Goal: Check status: Check status

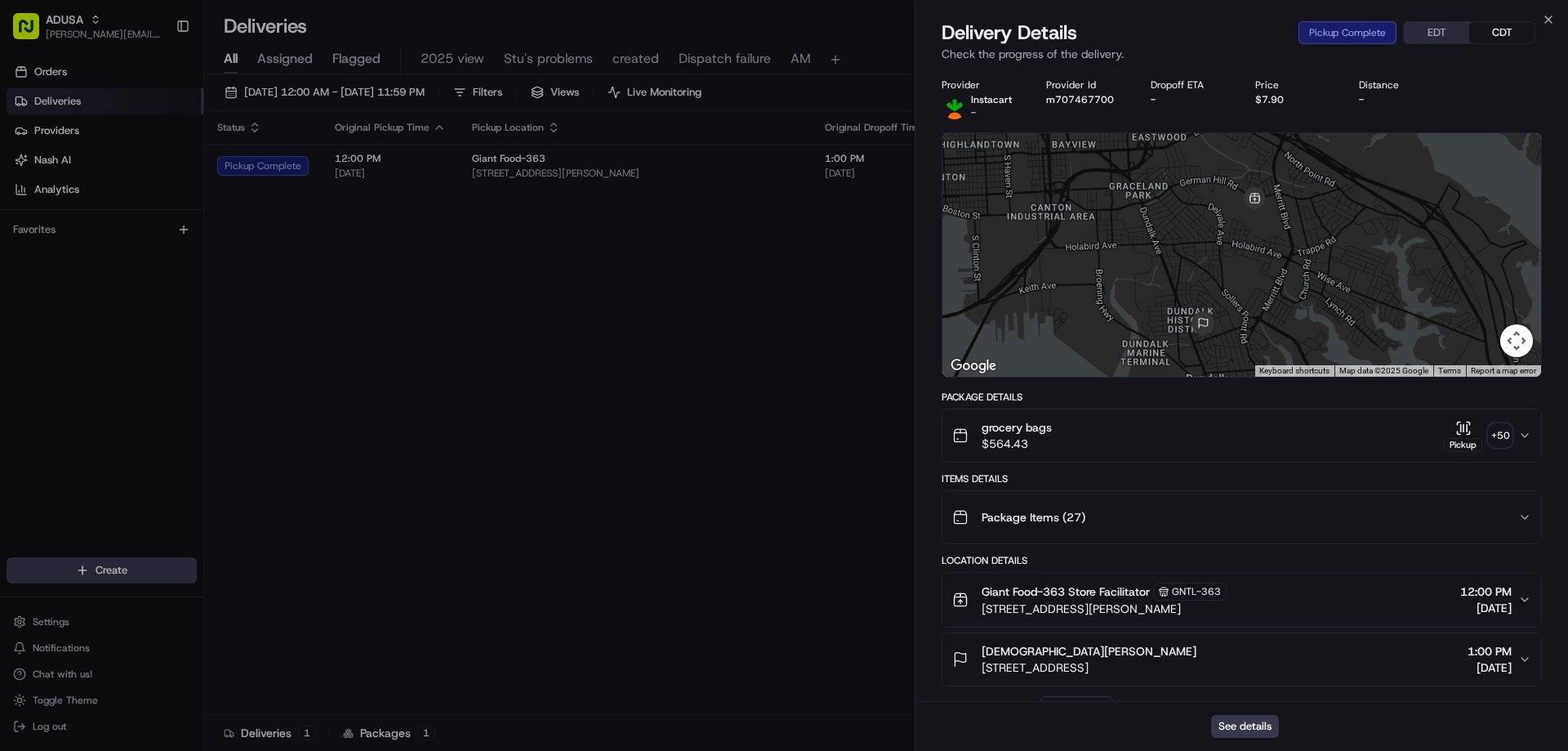
scroll to position [469, 0]
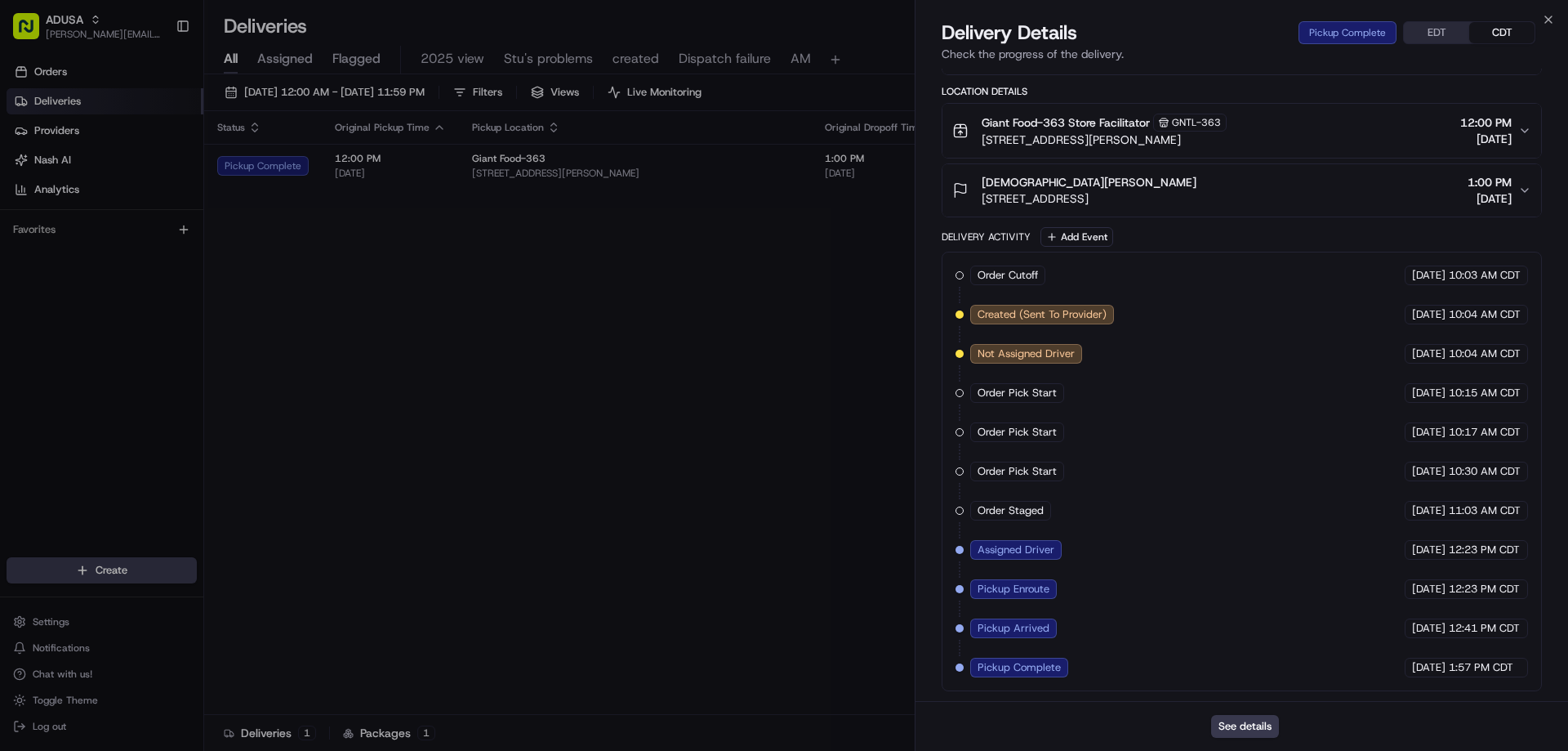
click at [1558, 22] on div "Delivery Details Pickup Complete EDT CDT Check the progress of the delivery." at bounding box center [1242, 44] width 653 height 49
click at [1552, 15] on icon "button" at bounding box center [1549, 19] width 13 height 13
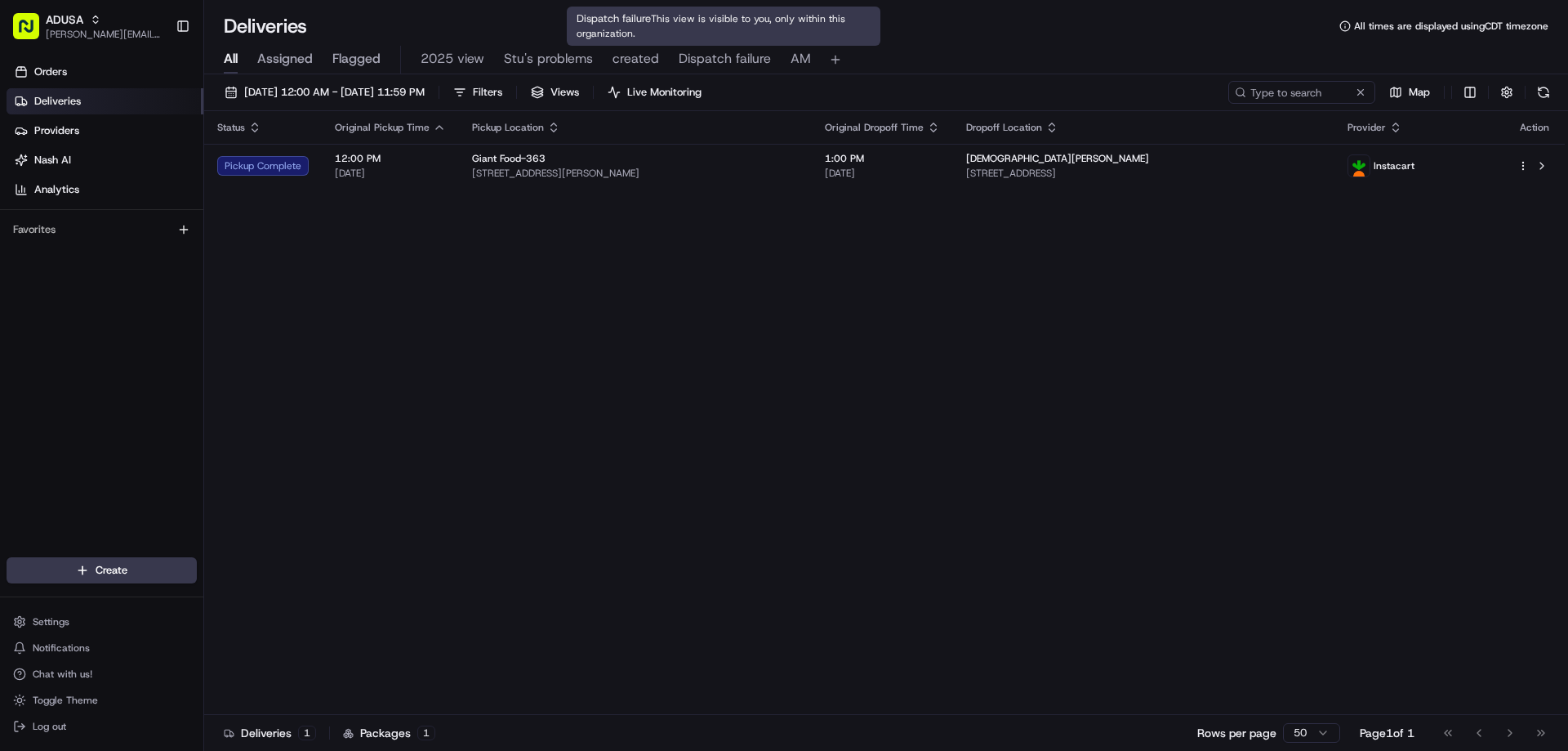
click at [720, 61] on span "Dispatch failure" at bounding box center [725, 59] width 92 height 20
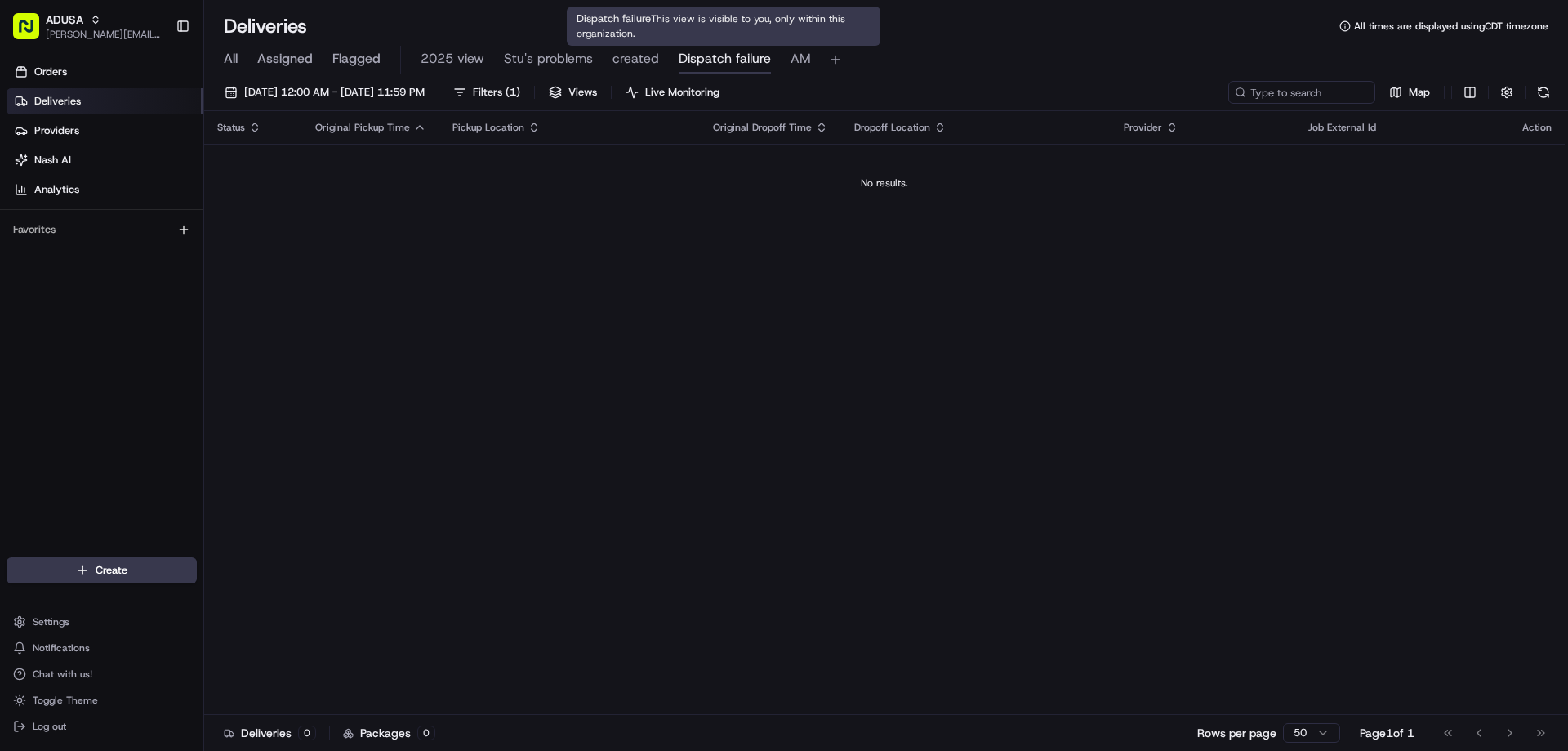
drag, startPoint x: 711, startPoint y: 56, endPoint x: 736, endPoint y: 64, distance: 26.2
click at [712, 57] on span "Dispatch failure" at bounding box center [725, 59] width 92 height 20
paste input "m707467700"
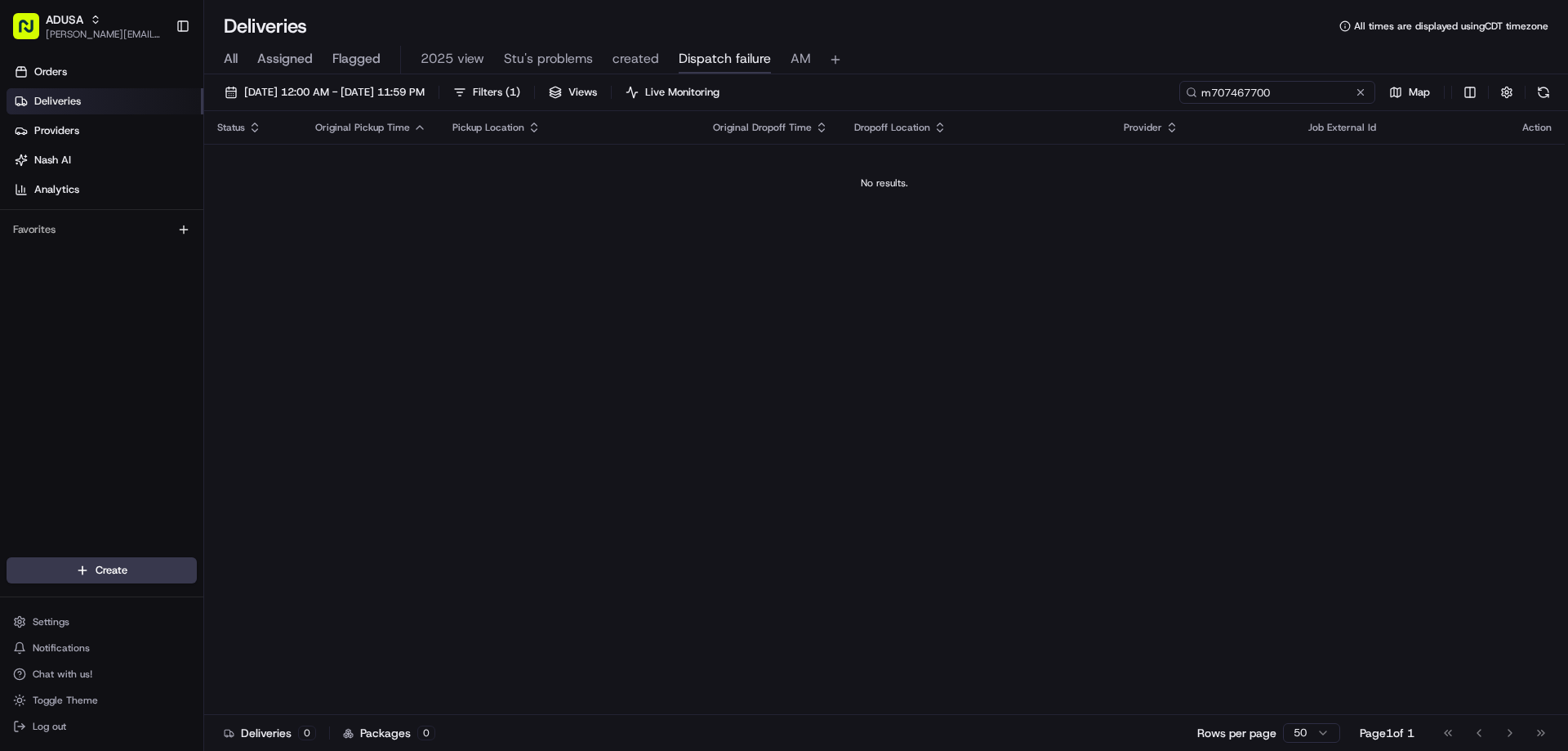
type input "m707467700"
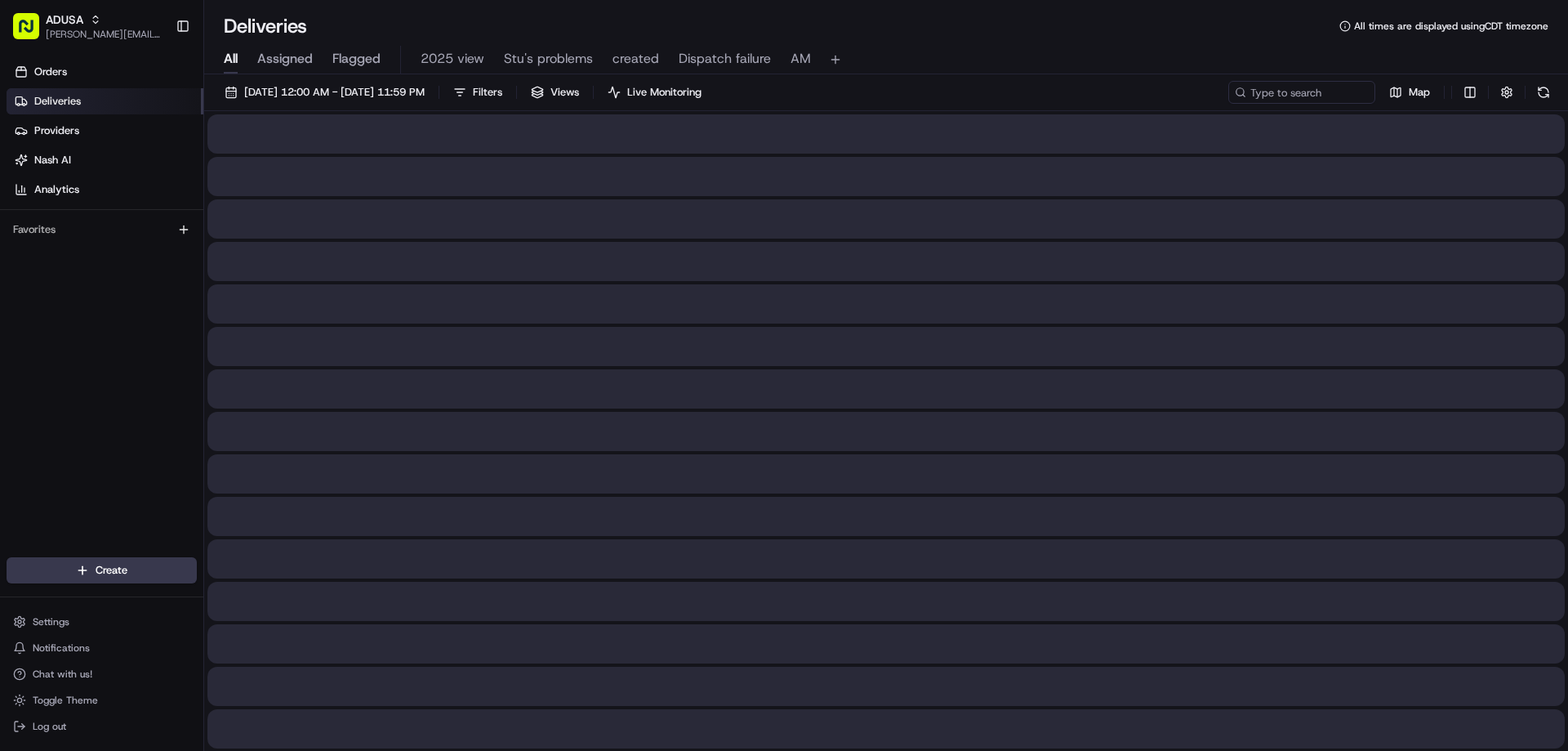
click at [236, 57] on span "All" at bounding box center [230, 59] width 14 height 20
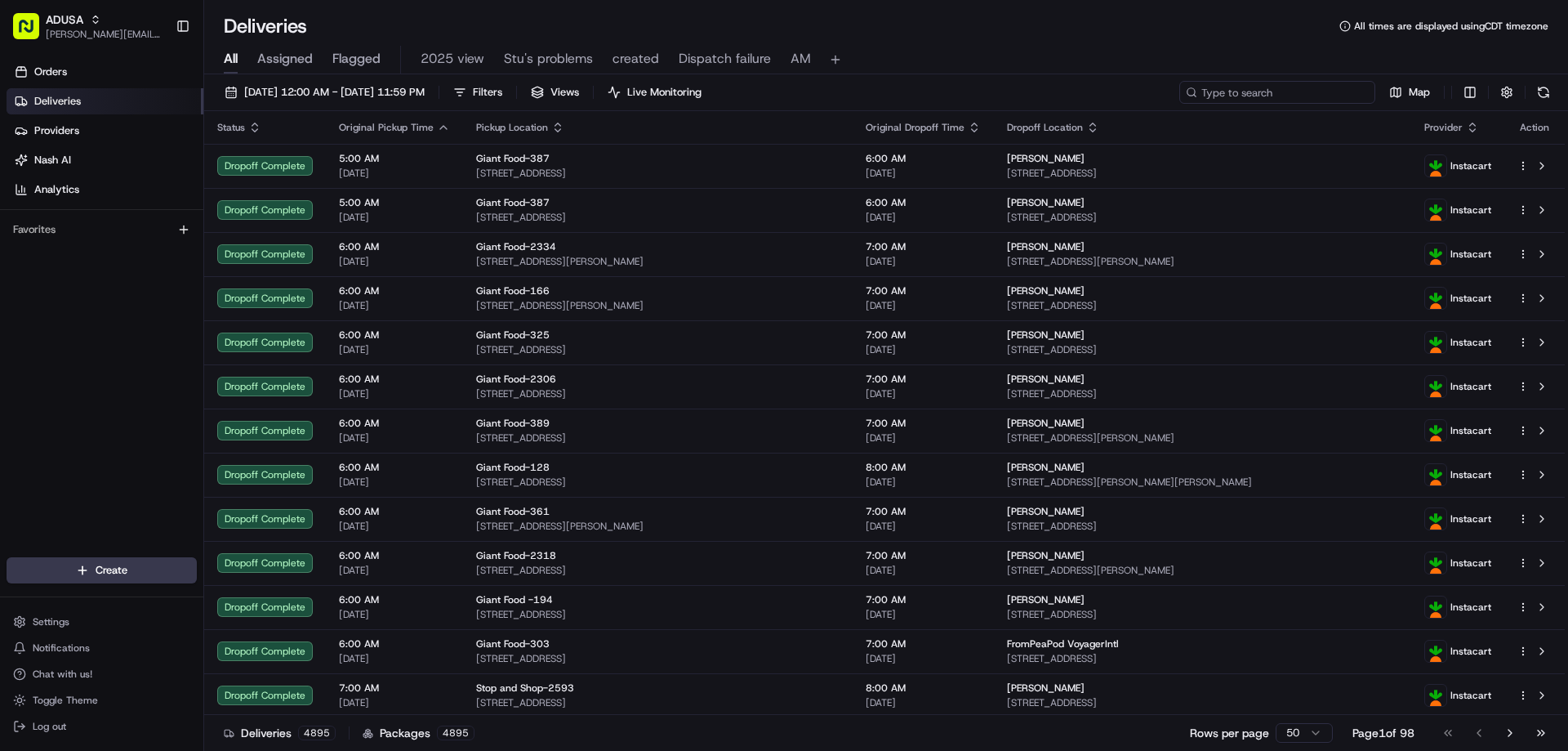
paste input "m707467700"
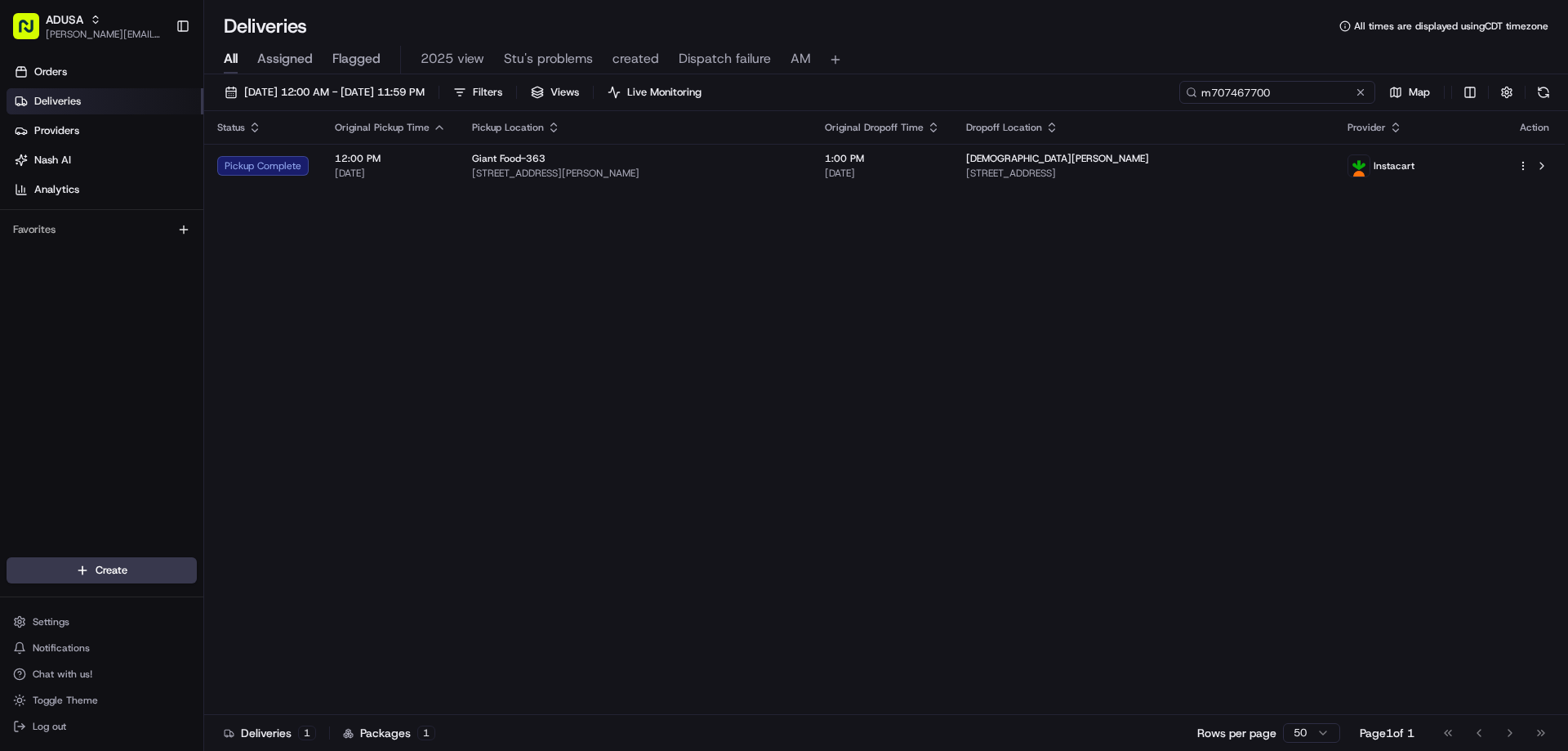
click at [1298, 93] on input "m707467700" at bounding box center [1277, 91] width 196 height 23
type input "m707467700"
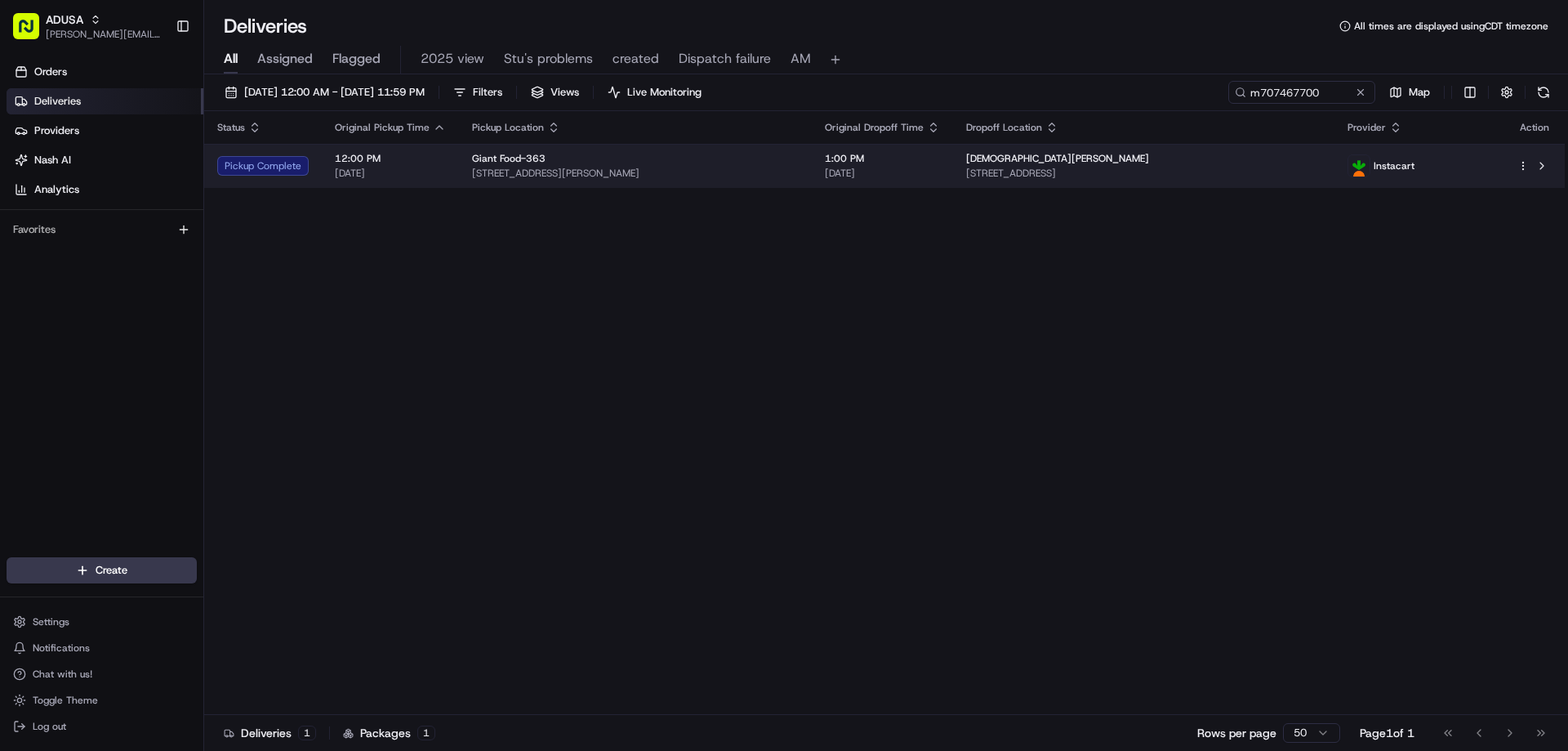
click at [238, 167] on div "Pickup Complete" at bounding box center [263, 166] width 91 height 20
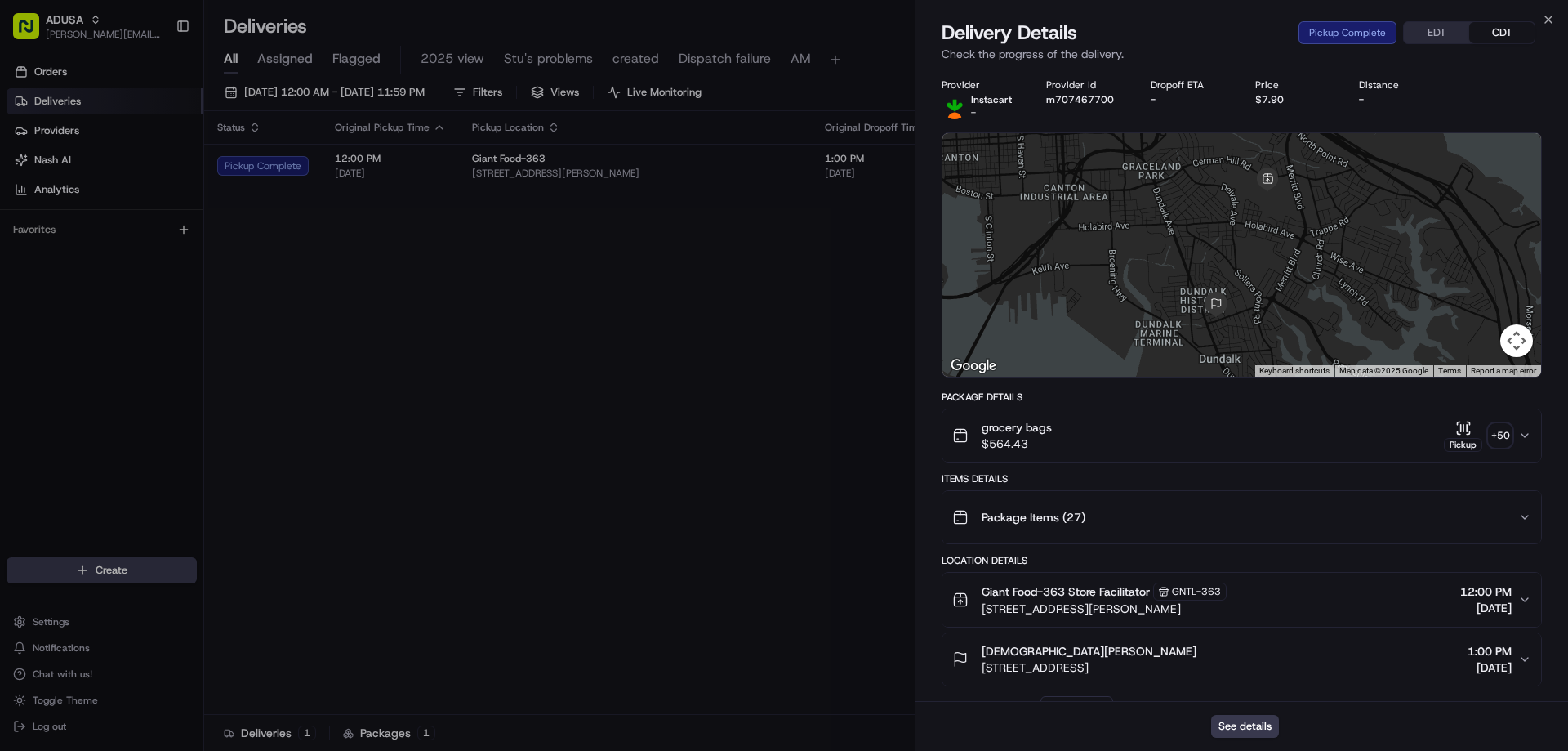
scroll to position [469, 0]
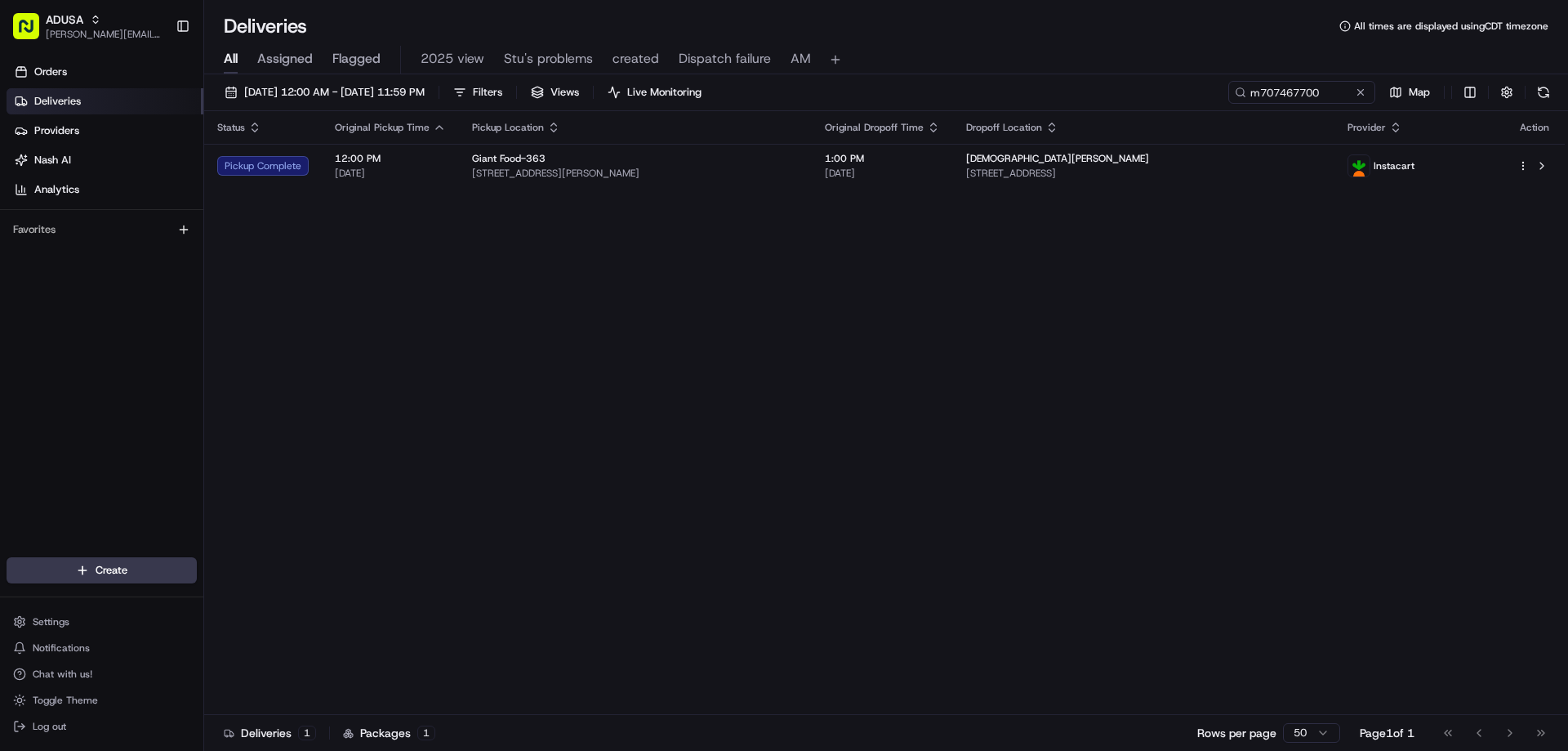
click at [745, 173] on span "1400 Merritt Blvd, Dundalk, MD 21222, US" at bounding box center [635, 173] width 327 height 13
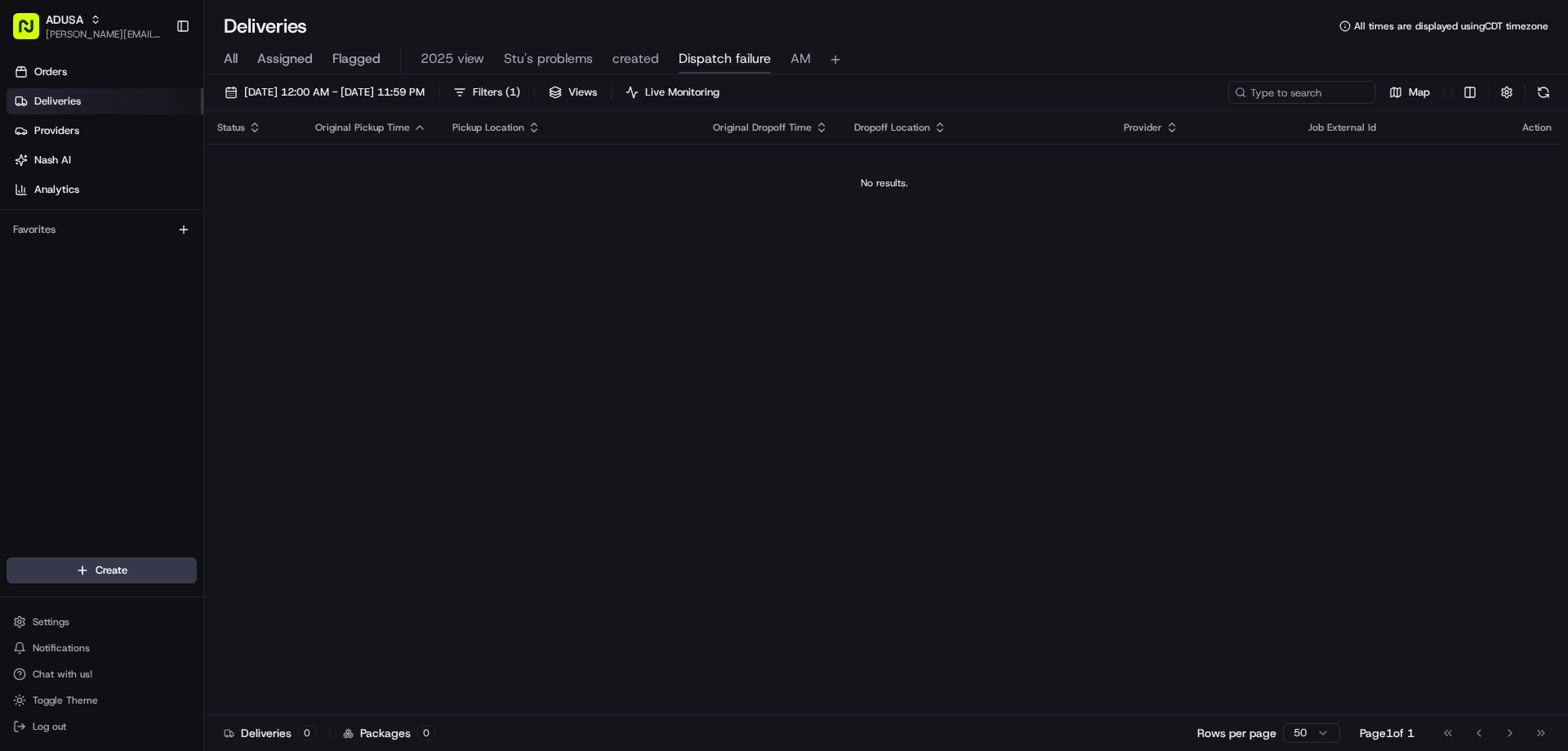
click at [226, 55] on span "All" at bounding box center [230, 59] width 14 height 20
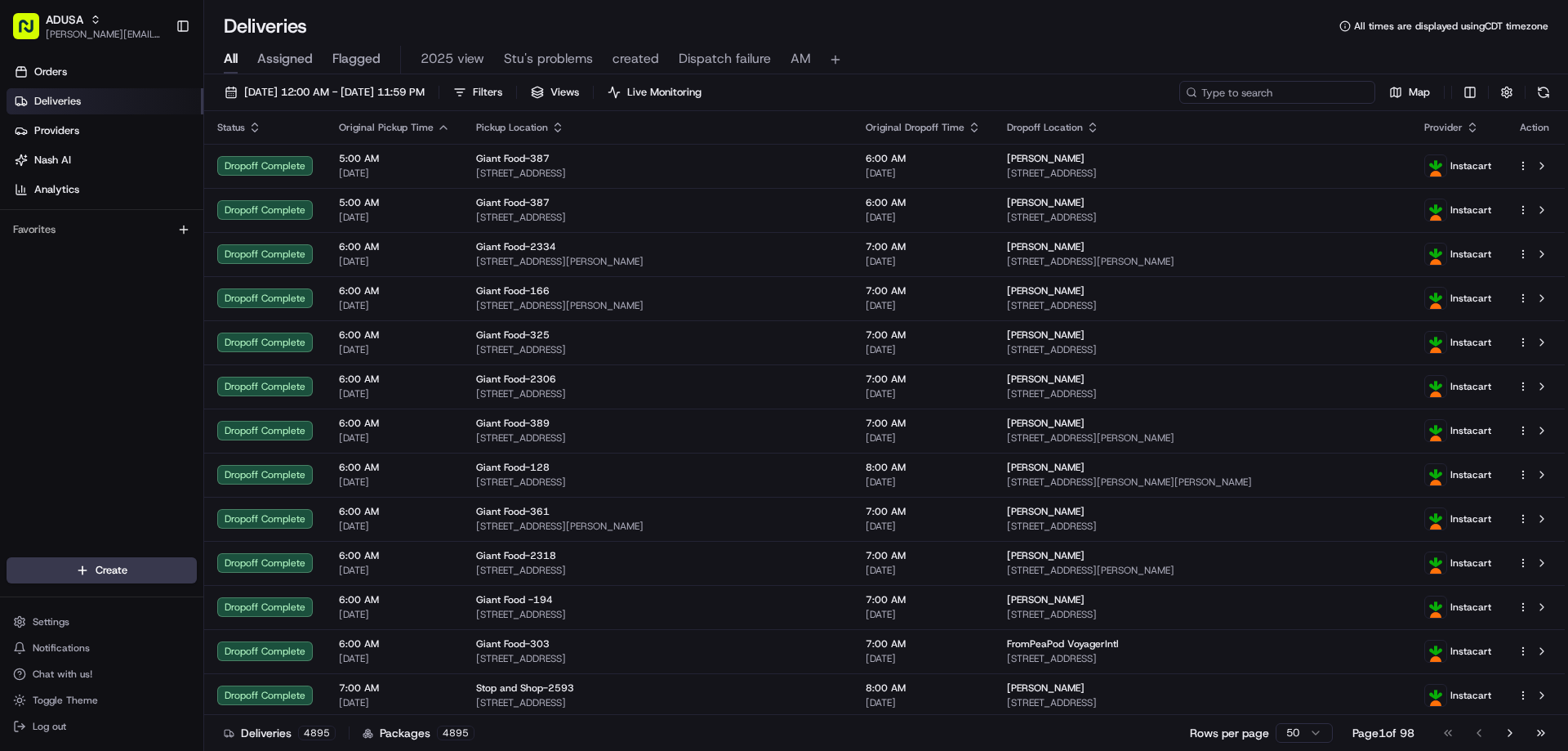
paste input "m702572089"
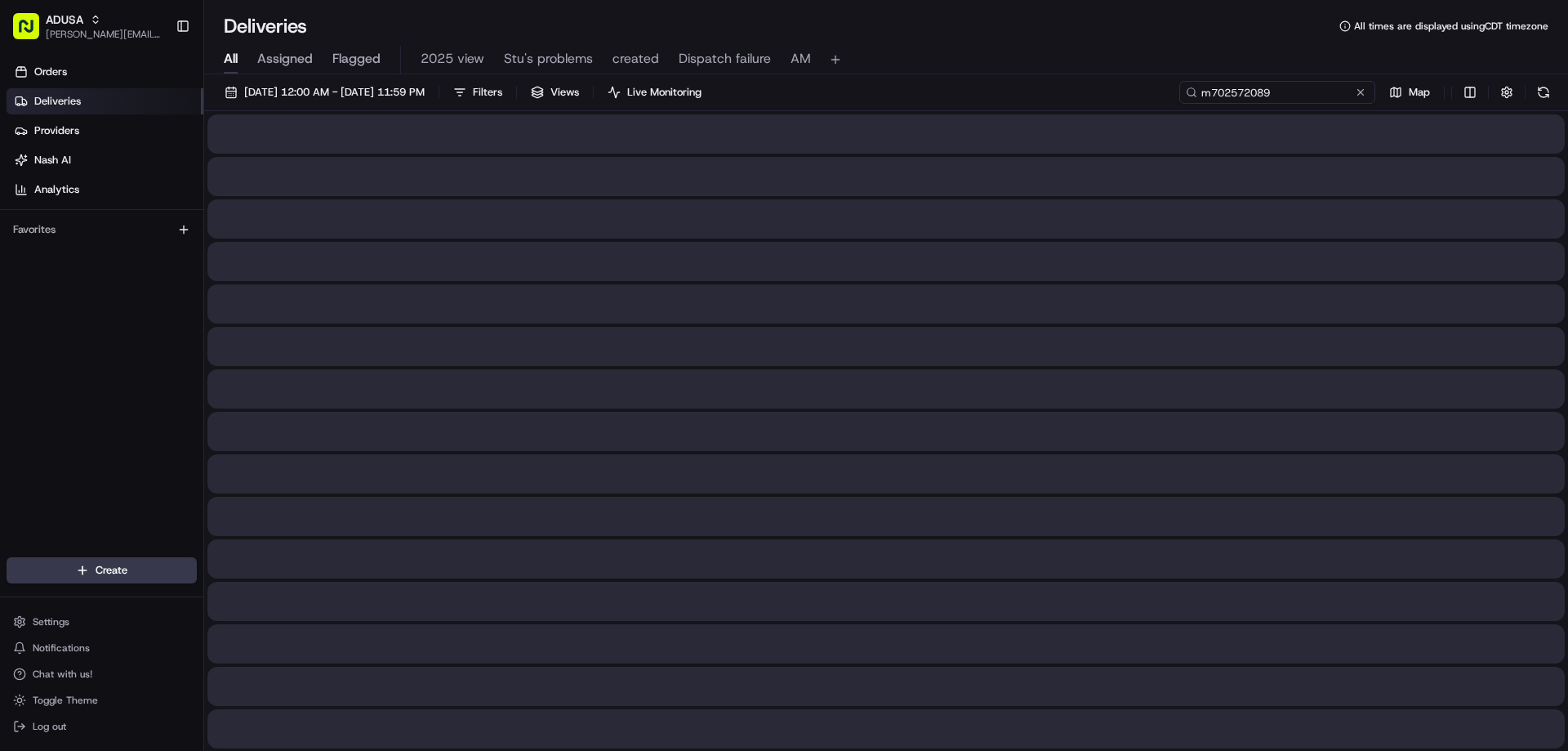
type input "m702572089"
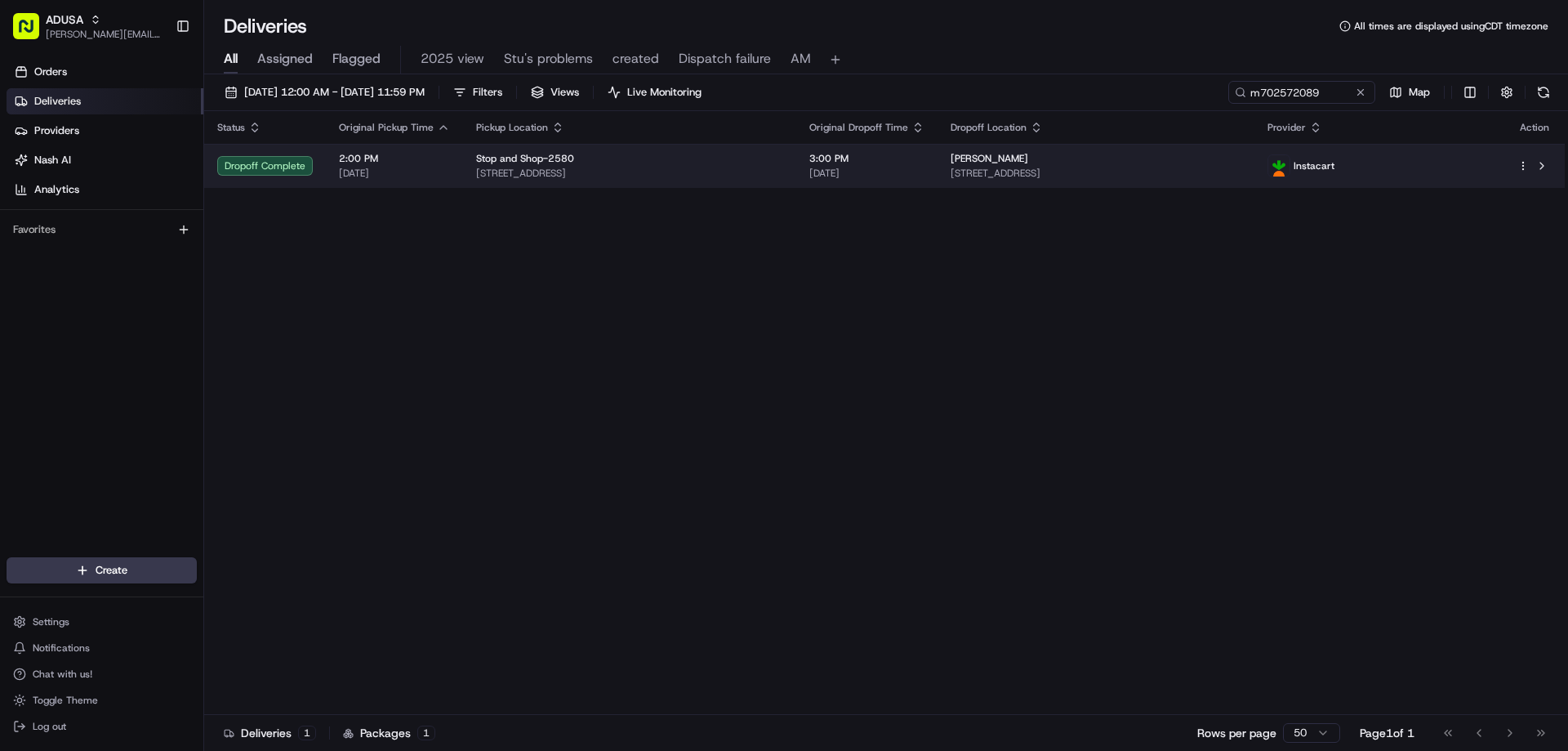
click at [235, 168] on div "Dropoff Complete" at bounding box center [265, 166] width 96 height 20
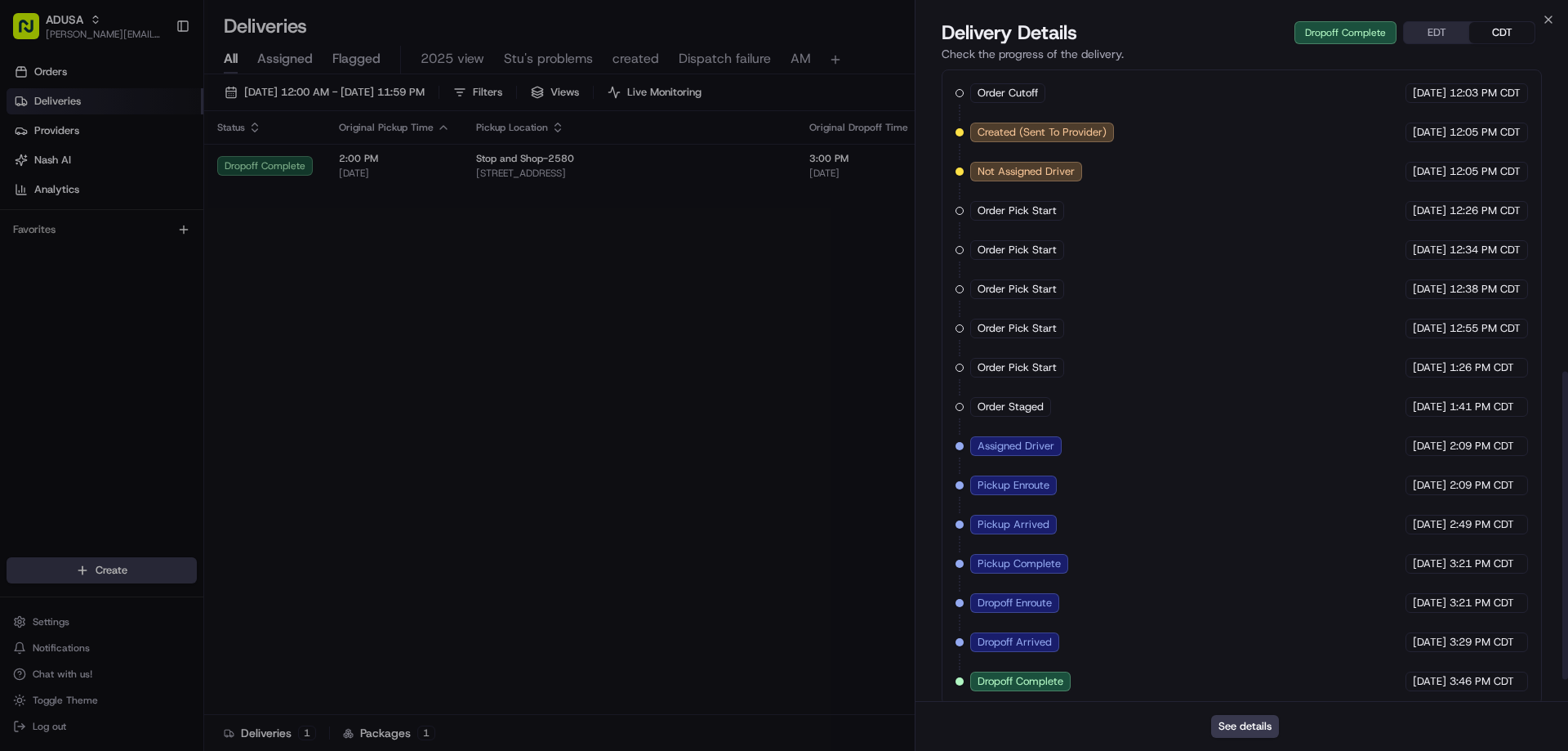
scroll to position [665, 0]
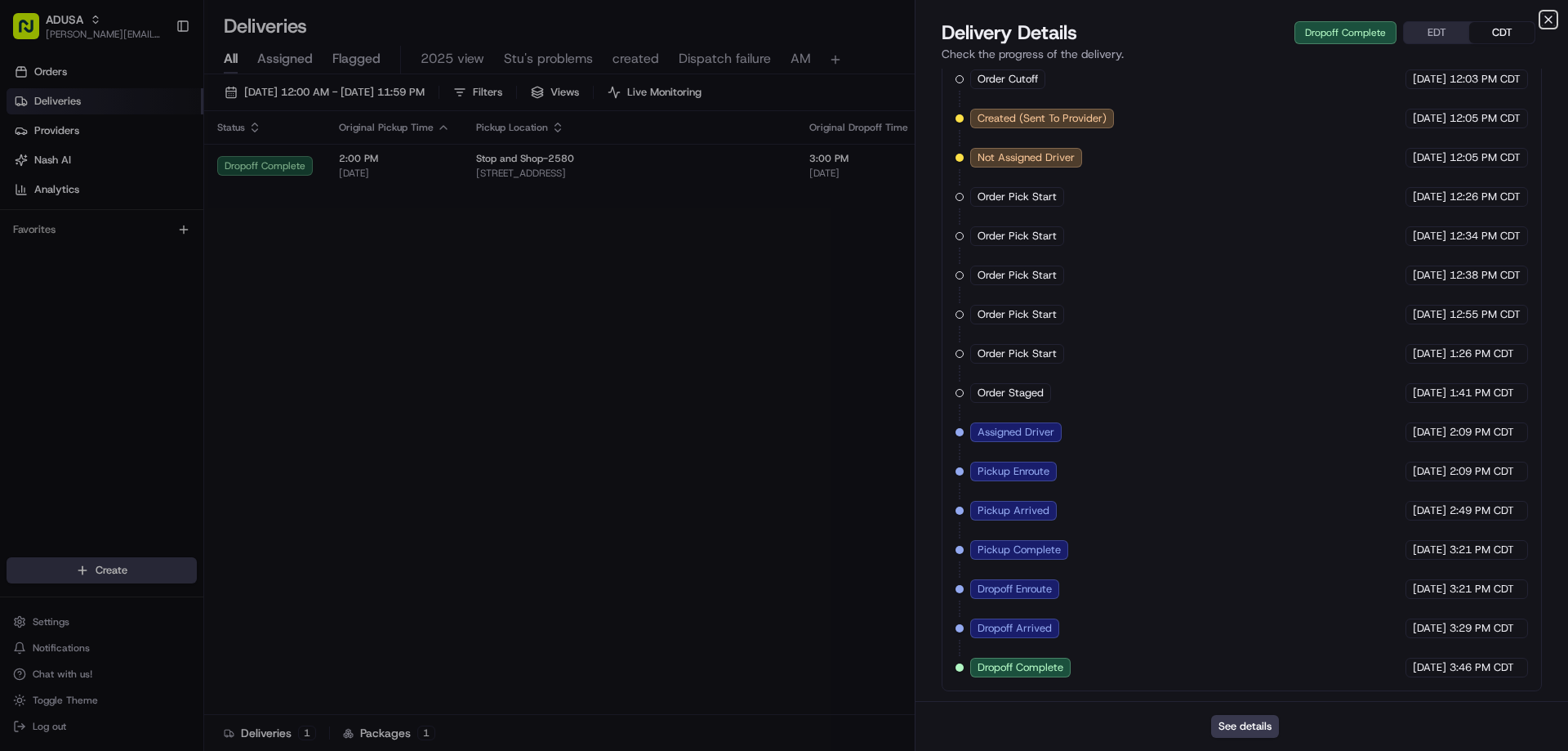
click at [1552, 13] on icon "button" at bounding box center [1549, 19] width 13 height 13
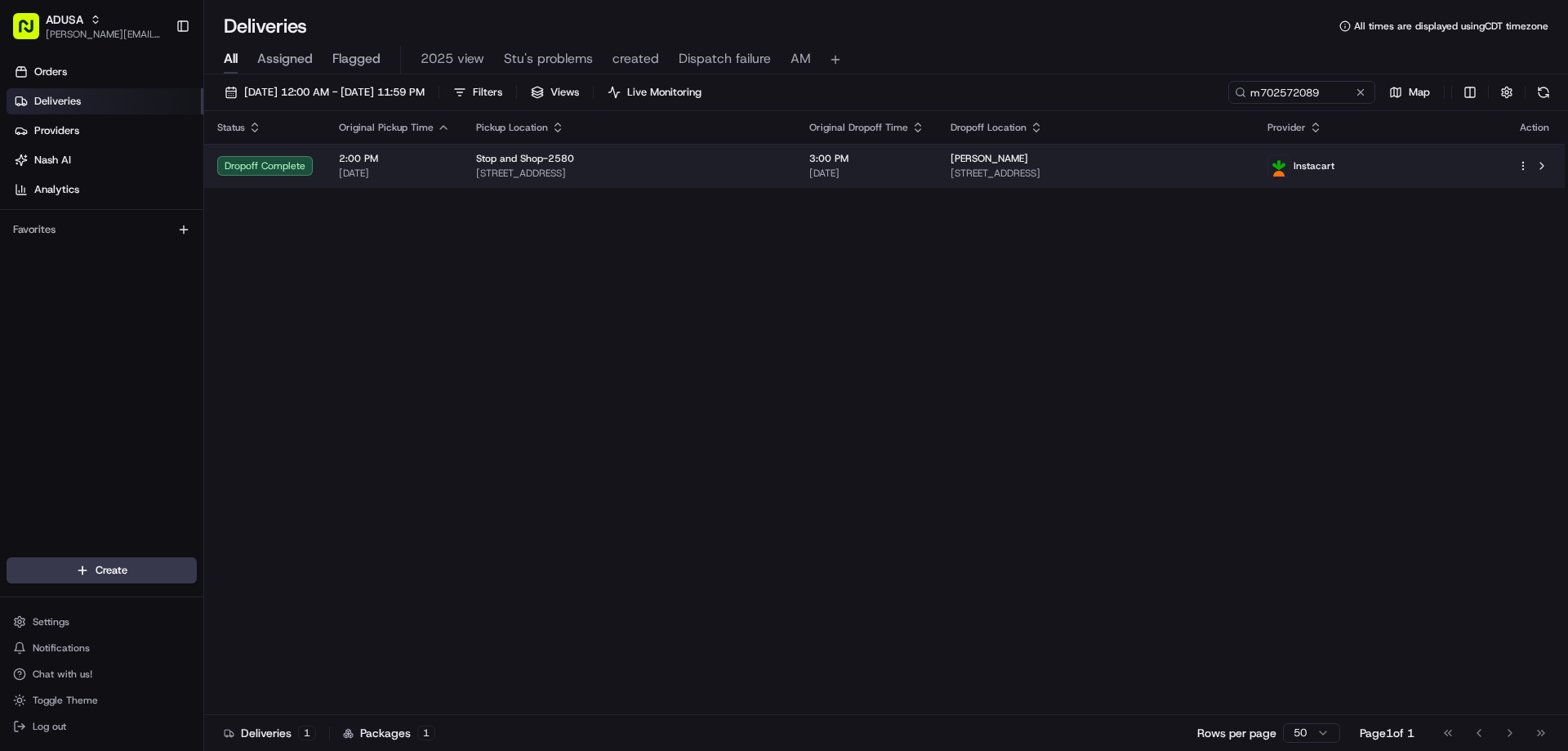
click at [1071, 178] on span "[STREET_ADDRESS]" at bounding box center [1097, 173] width 292 height 13
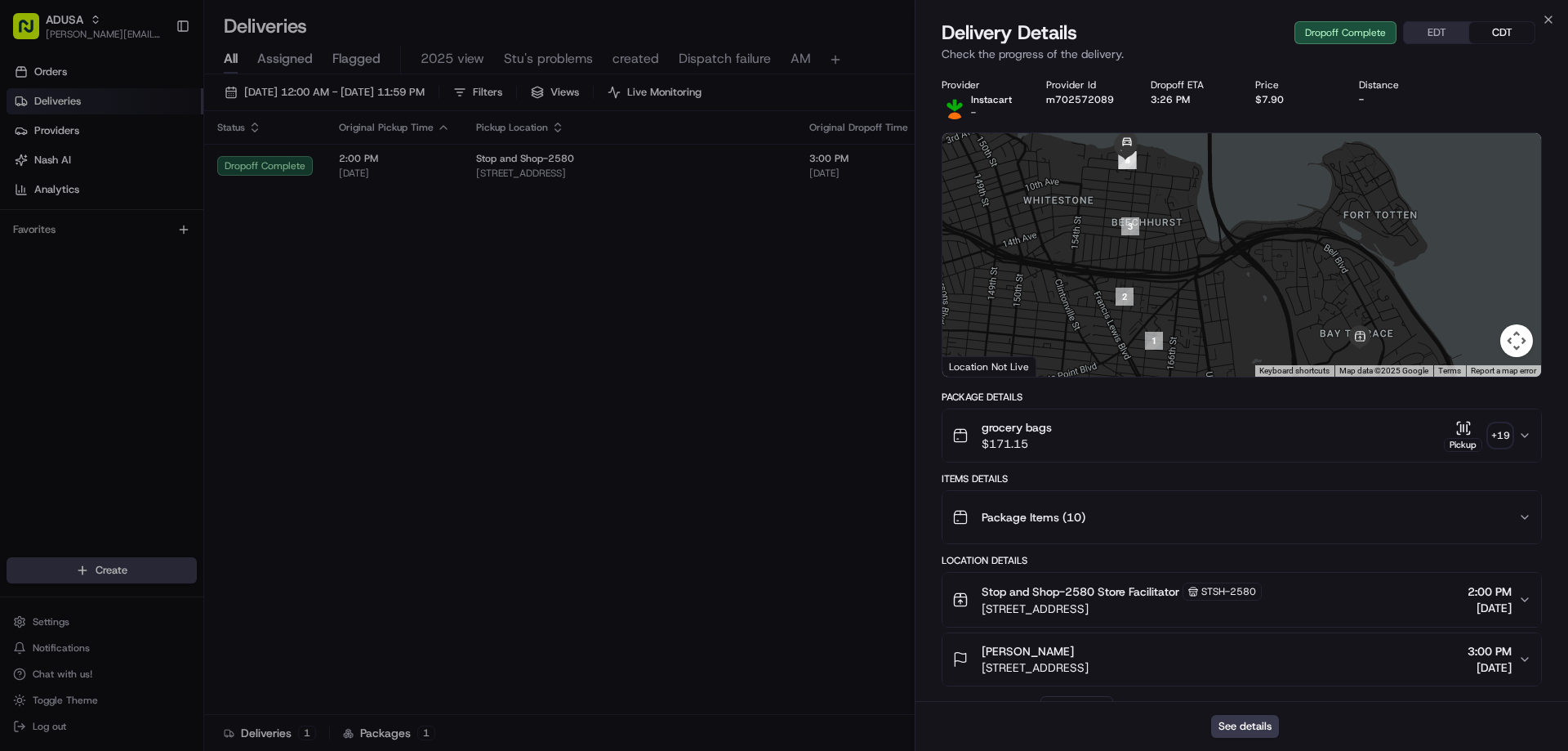
scroll to position [82, 0]
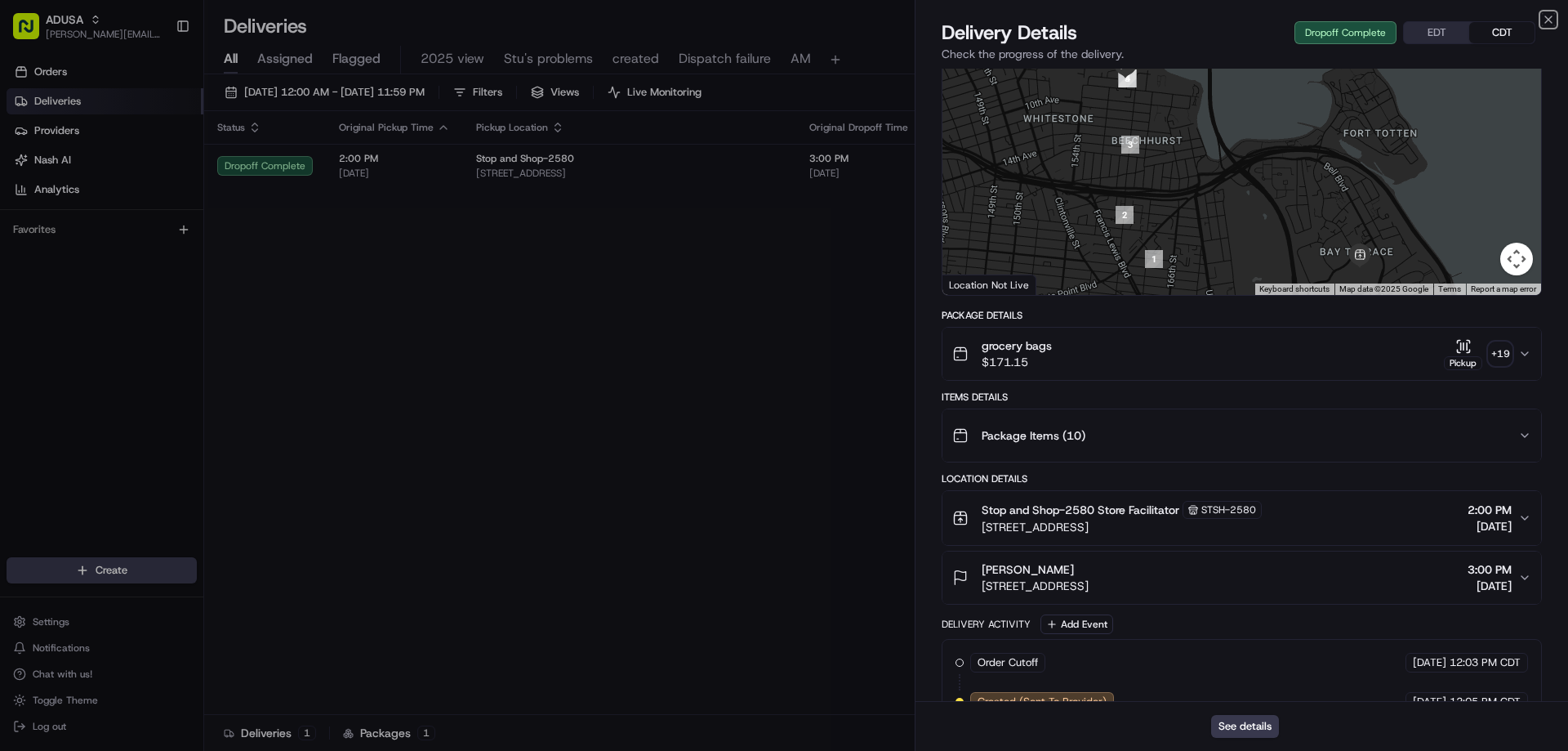
click at [1552, 14] on icon "button" at bounding box center [1549, 19] width 13 height 13
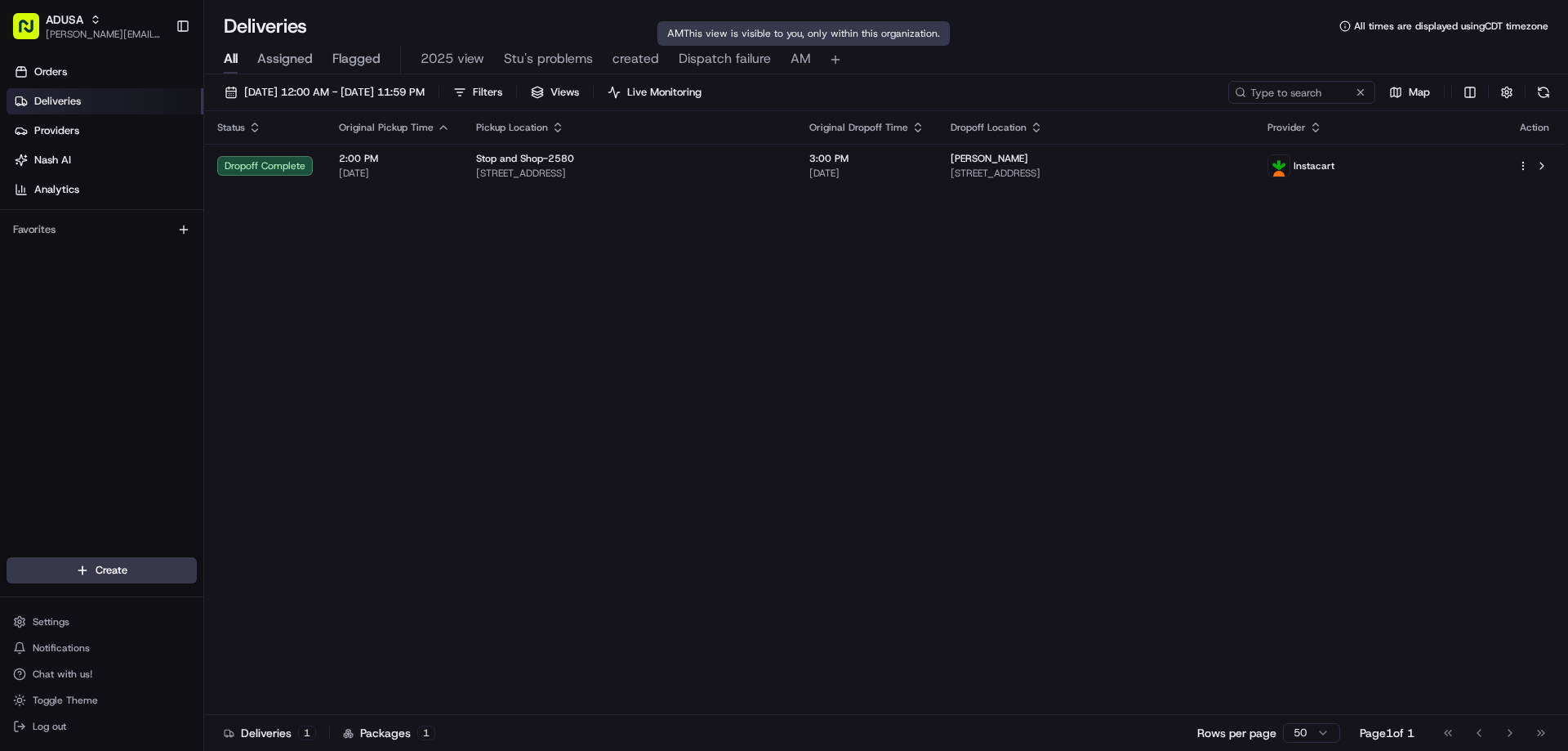
click at [738, 46] on button "Dispatch failure" at bounding box center [725, 60] width 92 height 28
